Goal: Check status: Check status

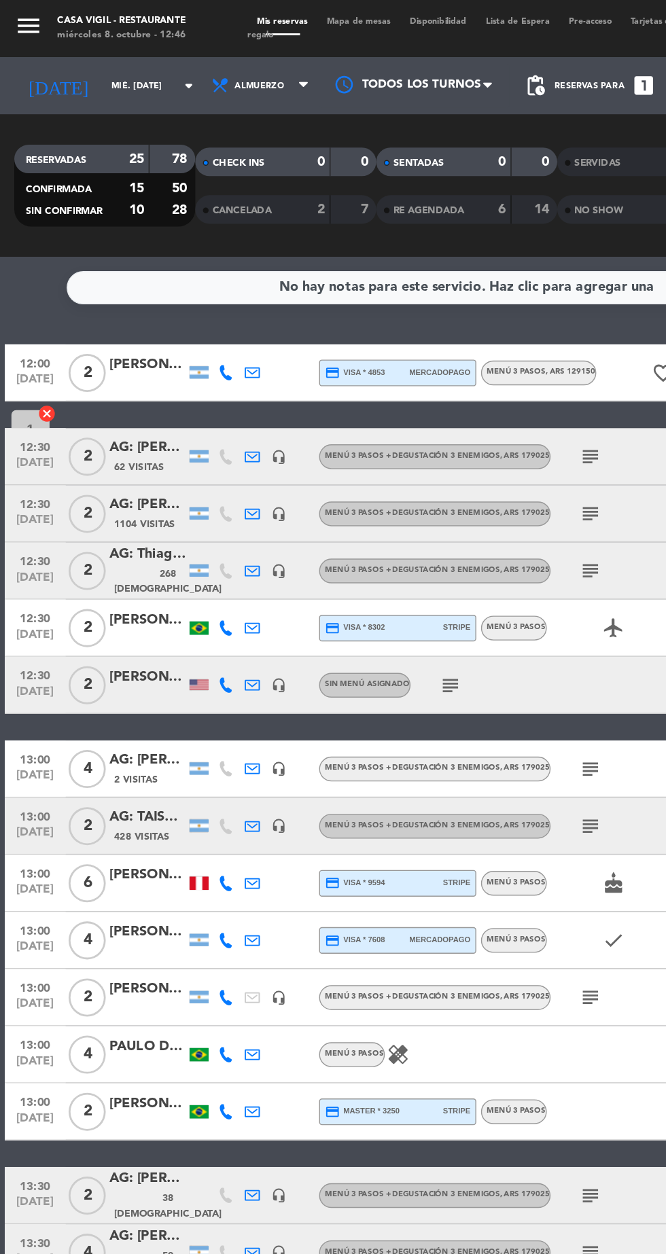
click at [118, 71] on input "mié. [DATE]" at bounding box center [116, 61] width 86 height 21
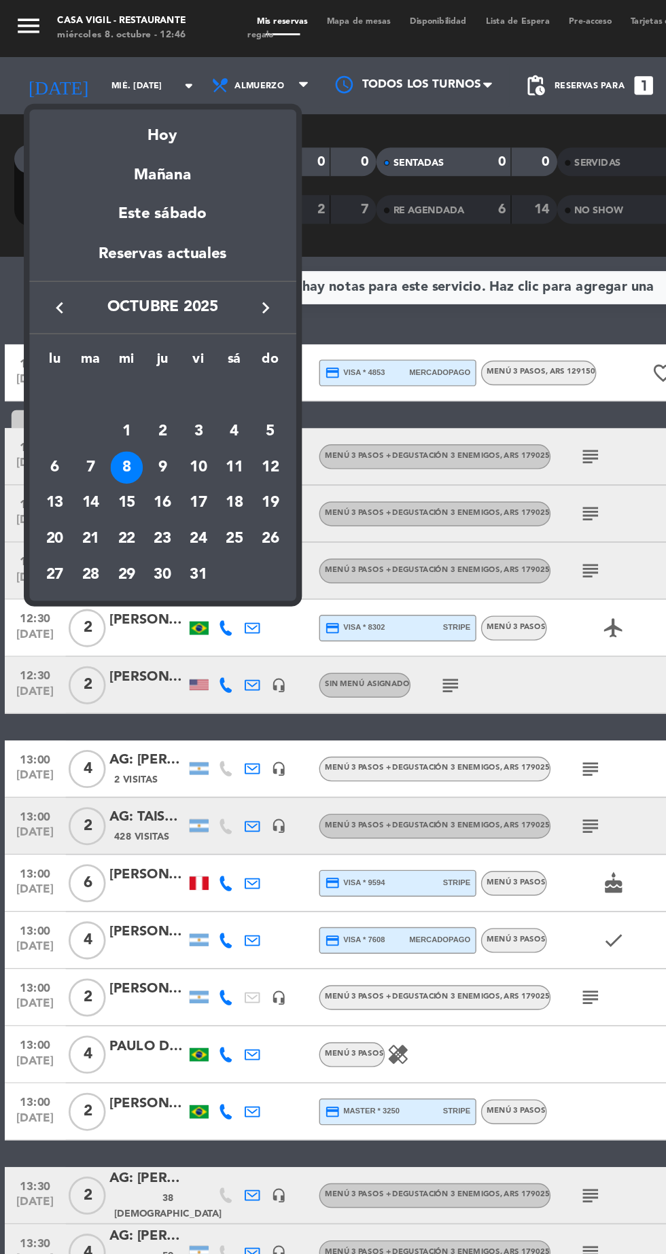
click at [167, 334] on div "11" at bounding box center [167, 333] width 23 height 23
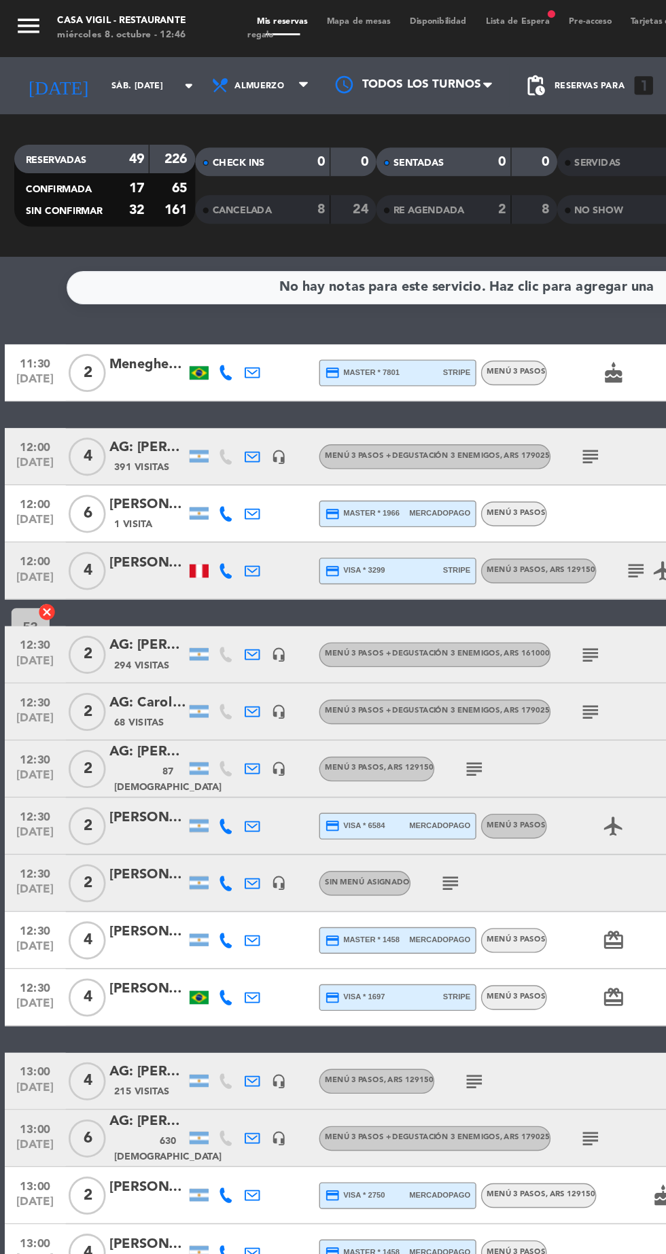
click at [186, 150] on span "CANCELADA" at bounding box center [173, 150] width 42 height 7
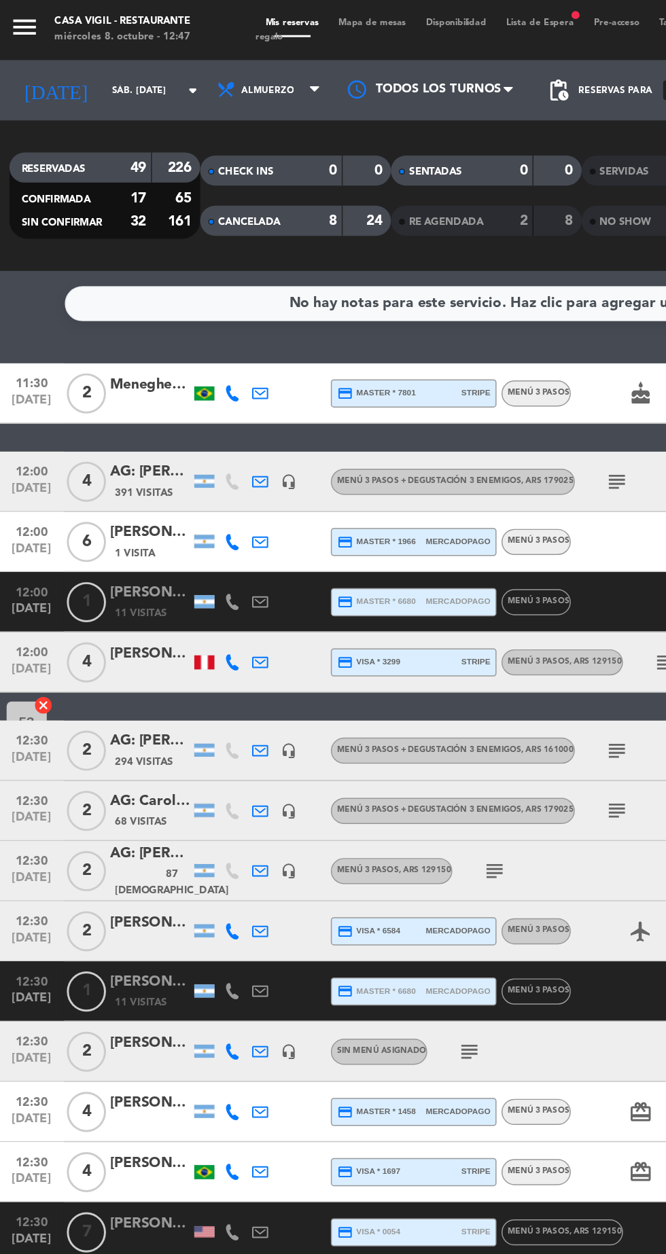
click at [313, 149] on span "RE AGENDADA" at bounding box center [306, 150] width 50 height 7
click at [97, 61] on input "sáb. [DATE]" at bounding box center [116, 61] width 86 height 21
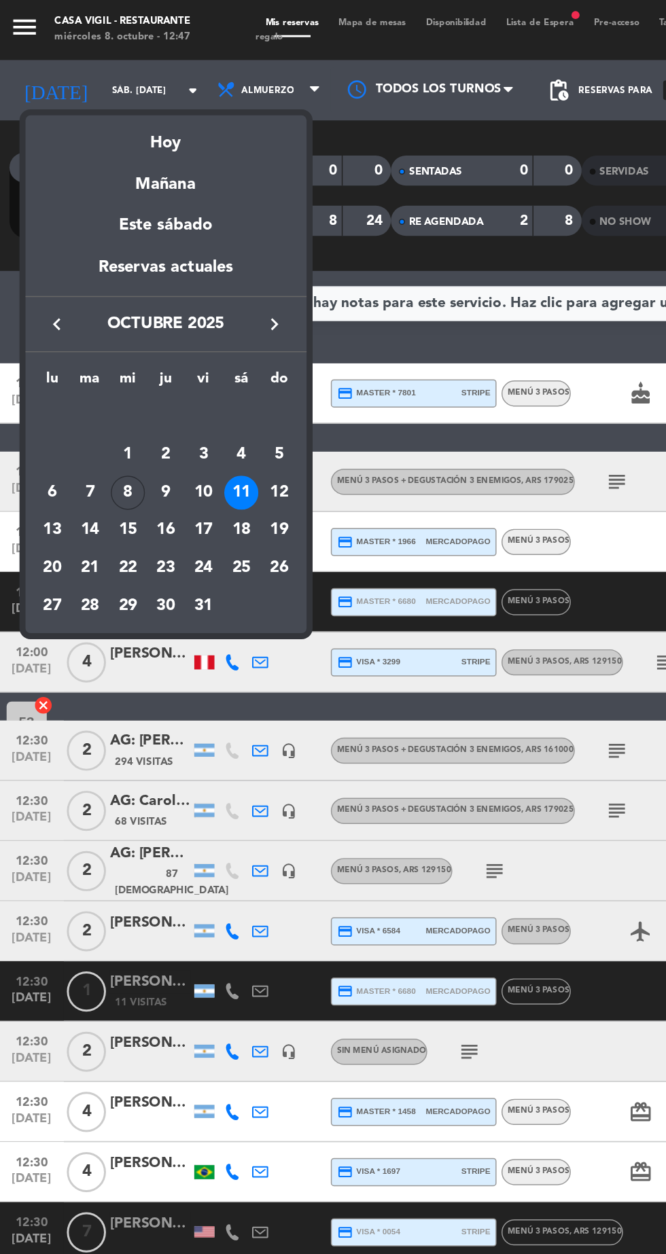
click at [73, 330] on div "7" at bounding box center [64, 333] width 23 height 23
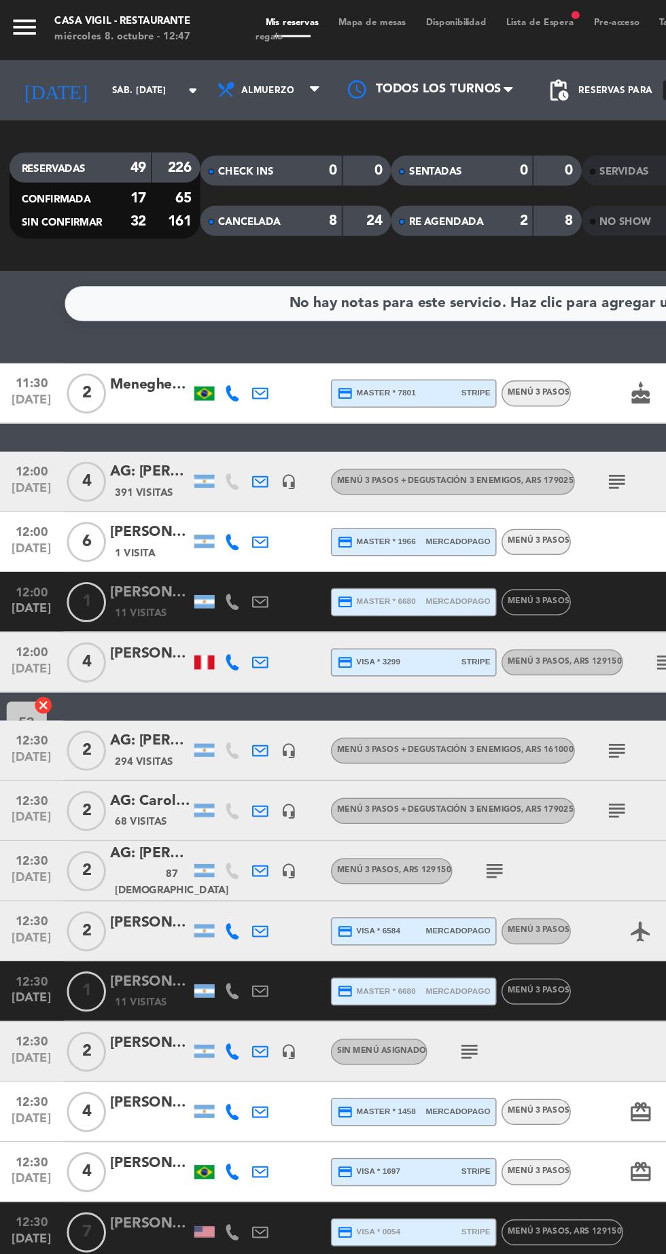
type input "[DATE] oct."
click at [213, 65] on span "Almuerzo" at bounding box center [187, 61] width 82 height 30
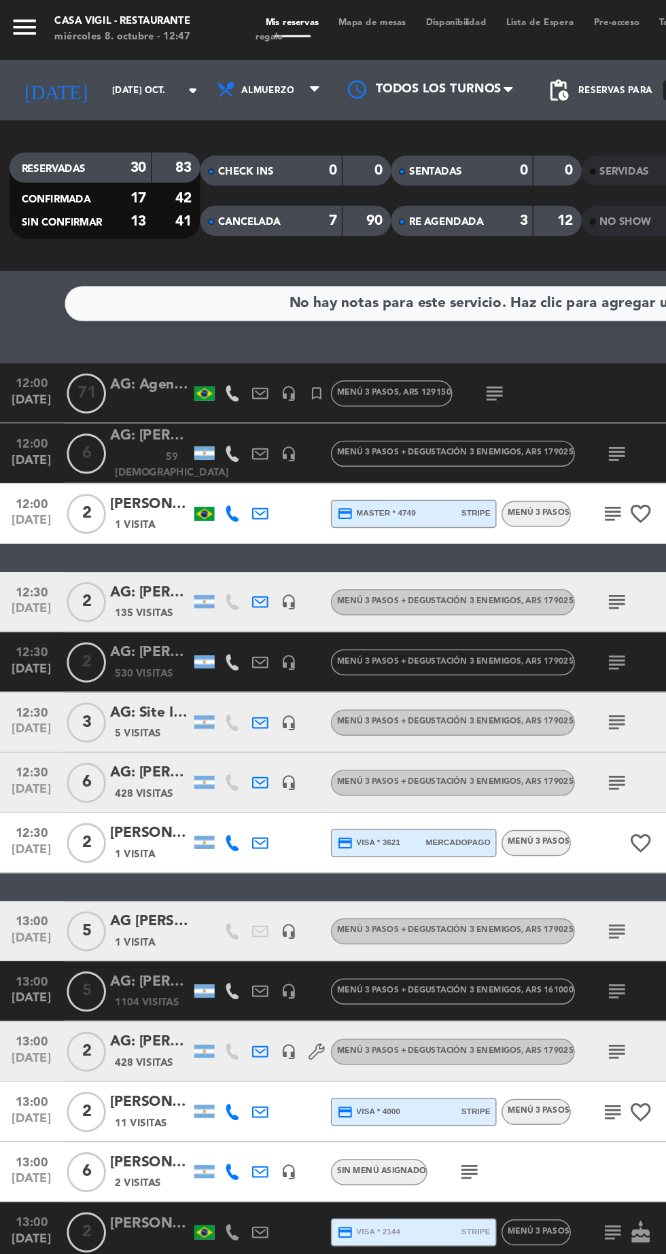
click at [192, 149] on span "CANCELADA" at bounding box center [173, 150] width 42 height 7
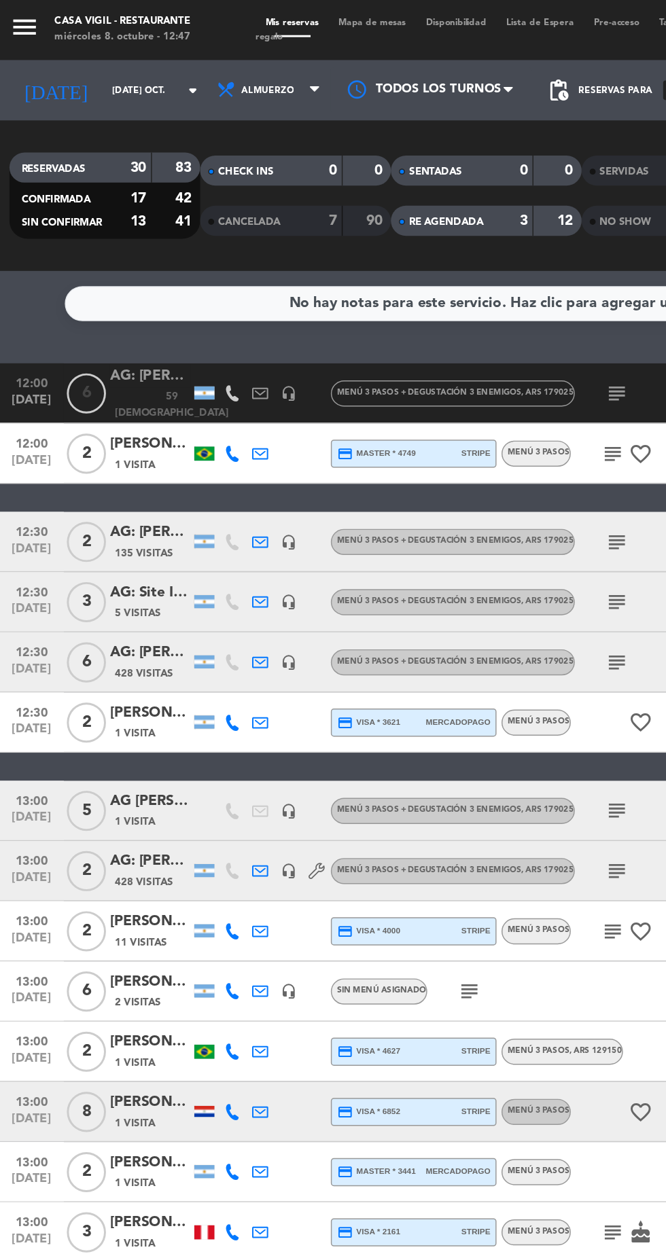
click at [325, 149] on span "RE AGENDADA" at bounding box center [306, 150] width 50 height 7
